Goal: Navigation & Orientation: Go to known website

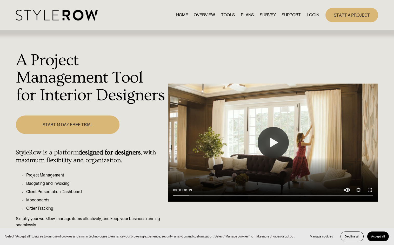
click at [309, 14] on link "LOGIN" at bounding box center [312, 14] width 12 height 7
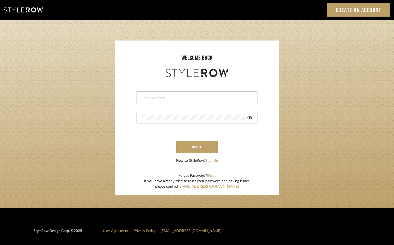
type input "jennifer@roomerslimited.com"
click at [250, 116] on icon at bounding box center [249, 117] width 5 height 3
click at [139, 117] on div at bounding box center [196, 117] width 121 height 13
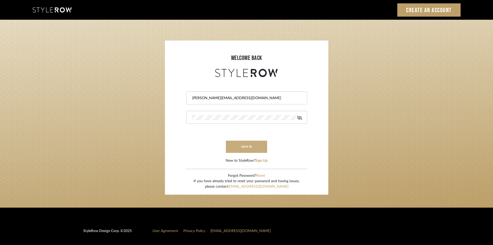
click at [260, 143] on button "sign in" at bounding box center [247, 147] width 42 height 12
